Goal: Transaction & Acquisition: Purchase product/service

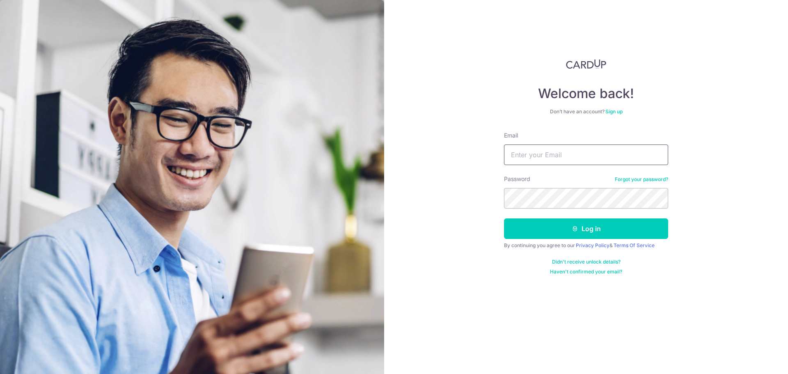
type input "[EMAIL_ADDRESS][DOMAIN_NAME]"
click at [586, 228] on button "Log in" at bounding box center [586, 228] width 164 height 21
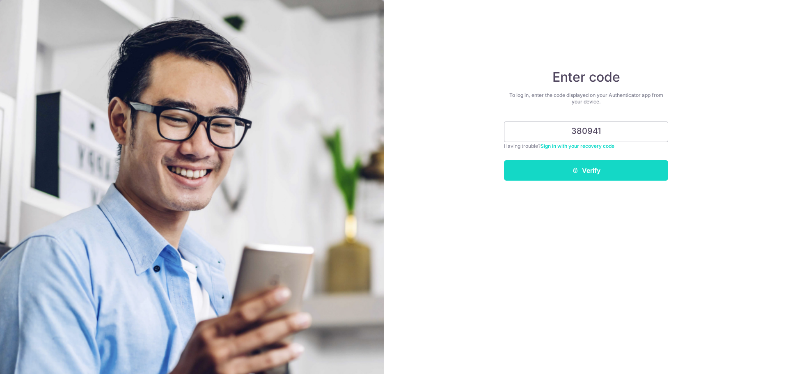
type input "380941"
click at [580, 173] on button "Verify" at bounding box center [586, 170] width 164 height 21
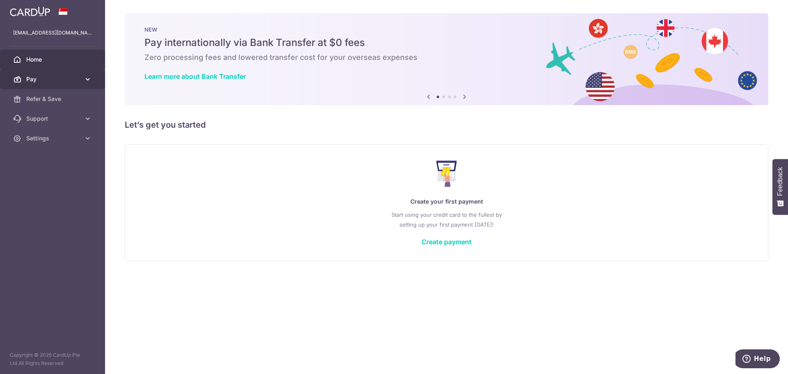
click at [89, 86] on link "Pay" at bounding box center [52, 79] width 105 height 20
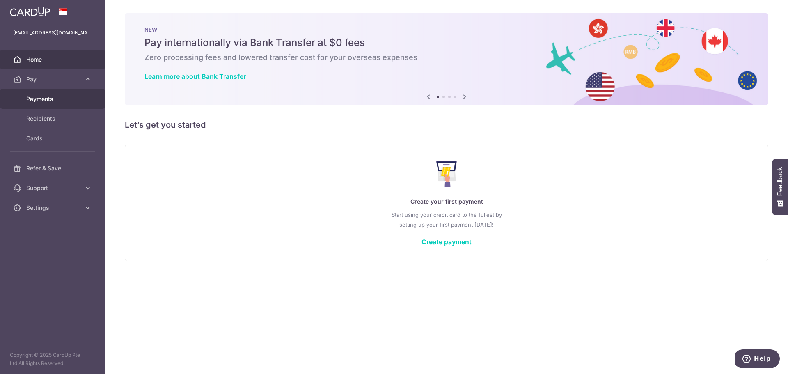
click at [79, 94] on link "Payments" at bounding box center [52, 99] width 105 height 20
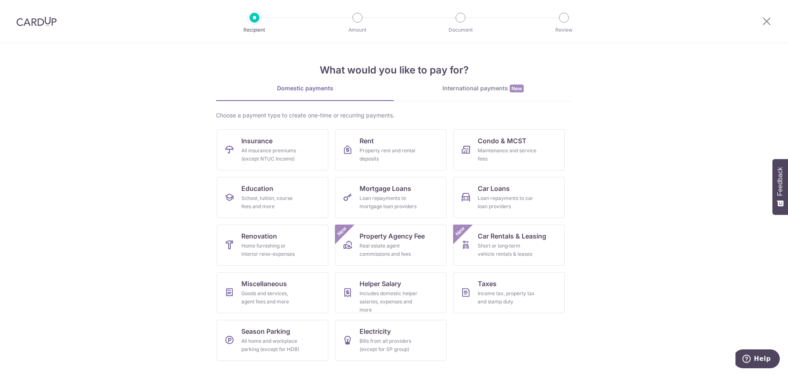
click at [457, 94] on link "International payments New" at bounding box center [483, 92] width 178 height 17
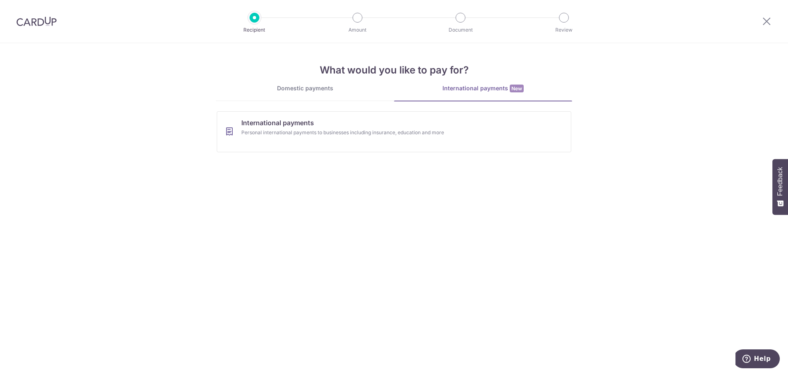
click at [299, 89] on div "Domestic payments" at bounding box center [305, 88] width 178 height 8
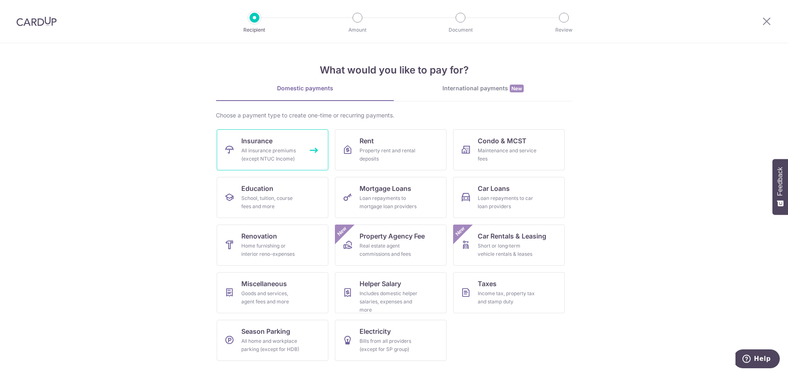
click at [289, 165] on link "Insurance All insurance premiums (except NTUC Income)" at bounding box center [273, 149] width 112 height 41
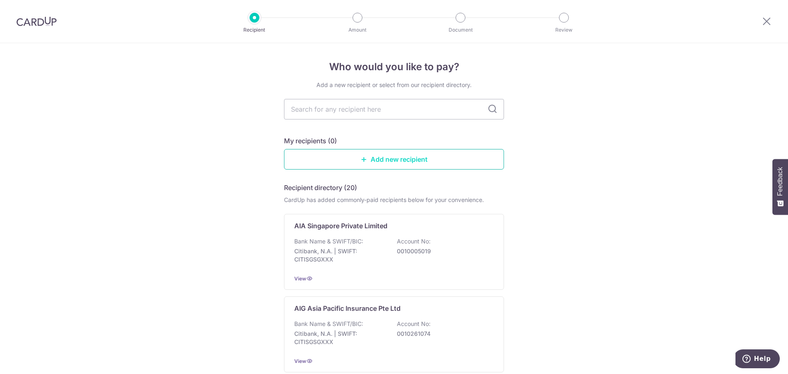
click at [390, 161] on link "Add new recipient" at bounding box center [394, 159] width 220 height 21
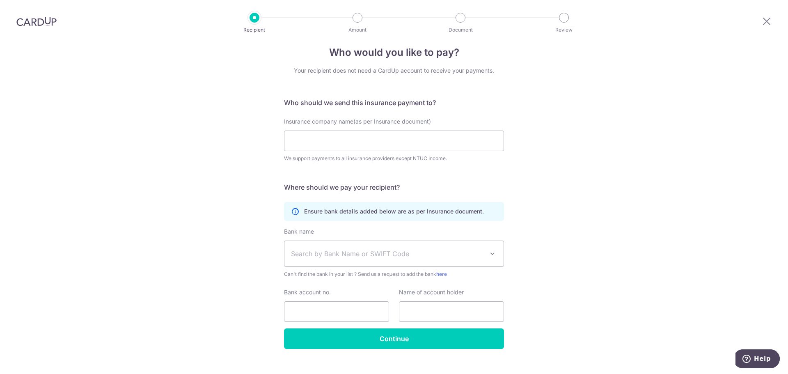
scroll to position [28, 0]
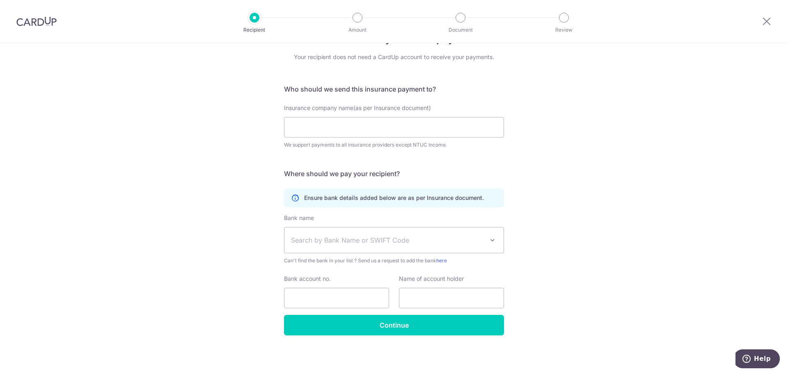
click at [403, 245] on span "Search by Bank Name or SWIFT Code" at bounding box center [387, 240] width 193 height 10
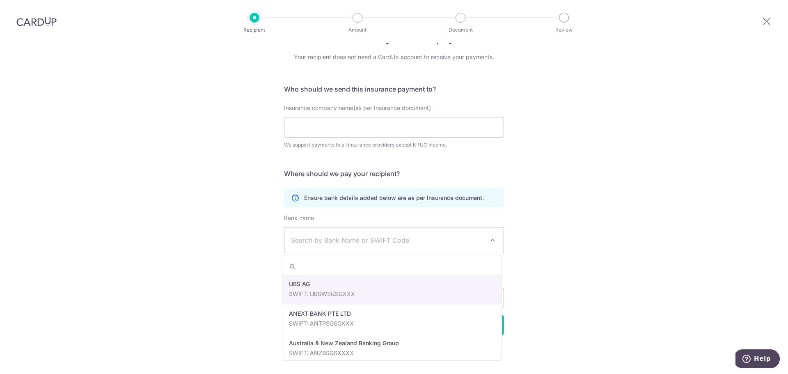
click at [403, 245] on span "Search by Bank Name or SWIFT Code" at bounding box center [387, 240] width 193 height 10
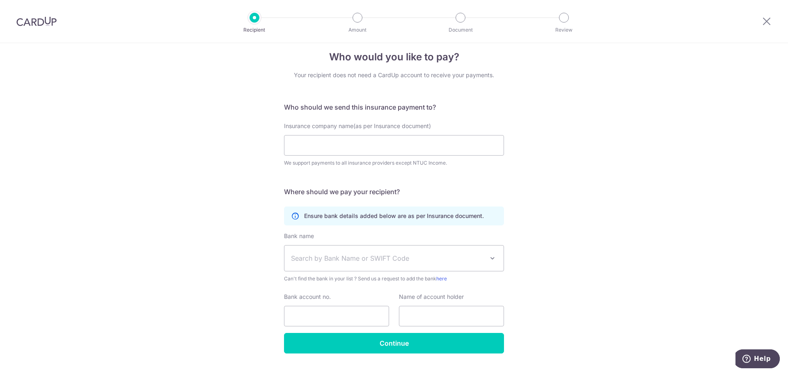
scroll to position [0, 0]
